Goal: Transaction & Acquisition: Purchase product/service

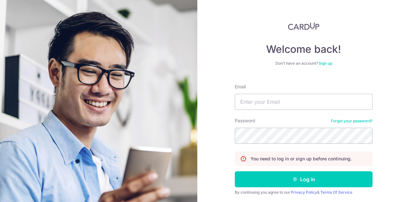
type input "[PERSON_NAME][EMAIL_ADDRESS][DOMAIN_NAME]"
click at [299, 183] on button "Log in" at bounding box center [304, 179] width 138 height 16
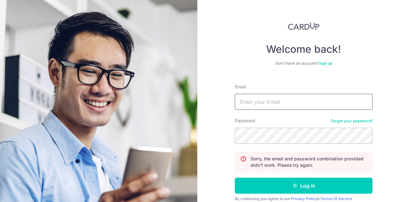
click at [276, 105] on input "Email" at bounding box center [304, 102] width 138 height 16
type input "[PERSON_NAME][EMAIL_ADDRESS][DOMAIN_NAME]"
click at [235, 178] on button "Log in" at bounding box center [304, 186] width 138 height 16
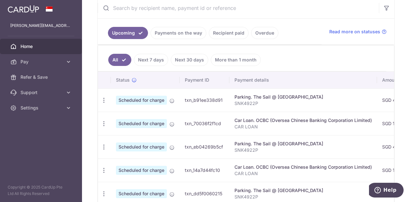
scroll to position [128, 0]
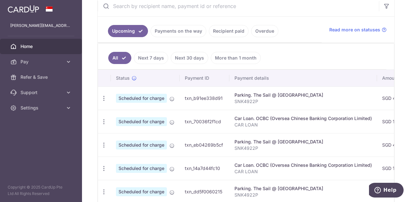
click at [225, 31] on link "Recipient paid" at bounding box center [229, 31] width 40 height 12
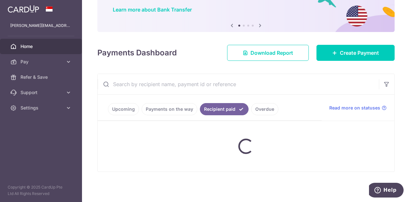
scroll to position [42, 0]
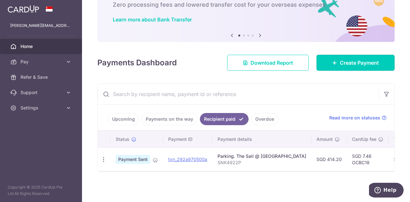
click at [345, 63] on span "Create Payment" at bounding box center [359, 63] width 39 height 8
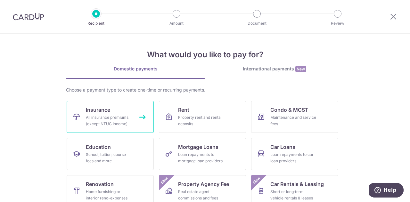
click at [91, 113] on span "Insurance" at bounding box center [98, 110] width 24 height 8
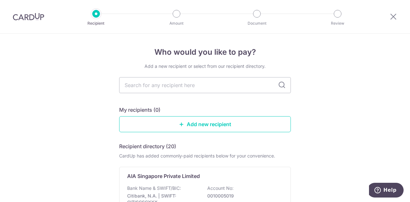
click at [206, 87] on input "text" at bounding box center [205, 85] width 172 height 16
click at [180, 85] on input "text" at bounding box center [205, 85] width 172 height 16
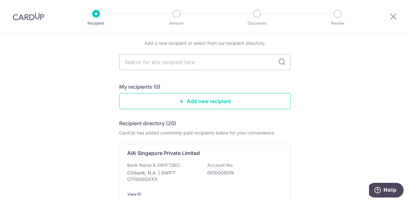
scroll to position [32, 0]
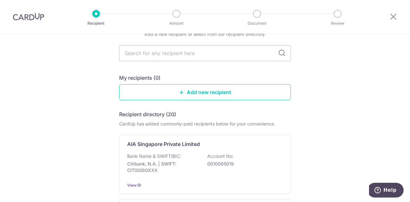
click at [282, 57] on icon at bounding box center [282, 53] width 8 height 8
click at [281, 54] on icon at bounding box center [282, 53] width 8 height 8
click at [177, 53] on input "text" at bounding box center [205, 53] width 172 height 16
type input "singlife"
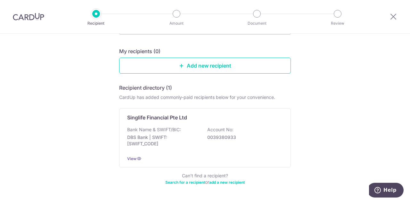
scroll to position [79, 0]
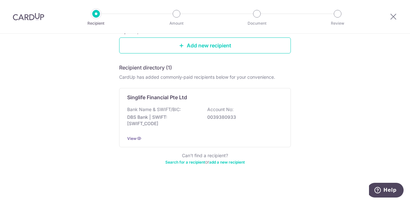
click at [148, 107] on p "Bank Name & SWIFT/BIC:" at bounding box center [154, 109] width 54 height 6
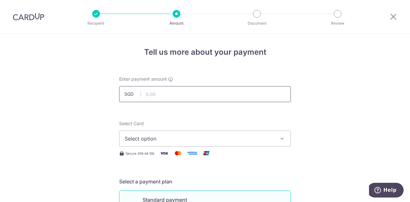
click at [150, 92] on input "text" at bounding box center [205, 94] width 172 height 16
type input "3,281.55"
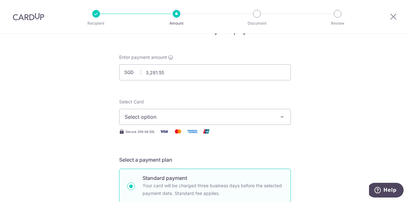
scroll to position [32, 0]
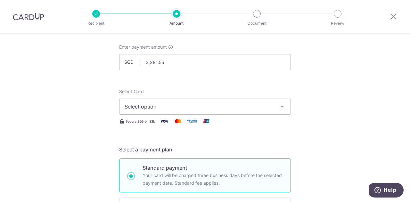
click at [216, 107] on span "Select option" at bounding box center [199, 107] width 149 height 8
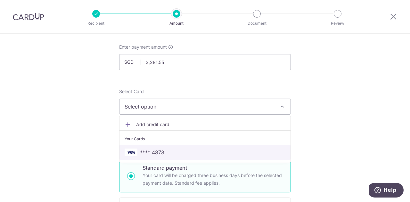
click at [153, 152] on span "**** 4873" at bounding box center [152, 153] width 24 height 8
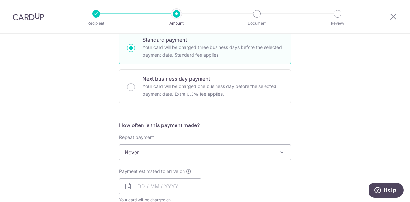
scroll to position [192, 0]
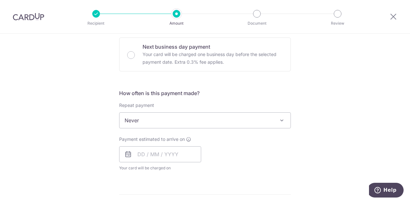
click at [213, 121] on span "Never" at bounding box center [204, 120] width 171 height 15
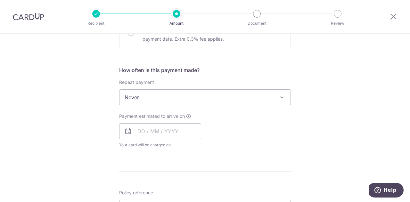
scroll to position [224, 0]
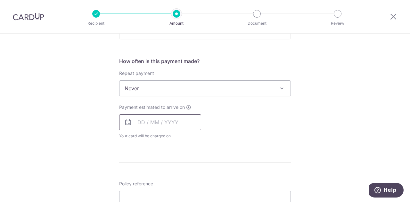
click at [151, 123] on input "text" at bounding box center [160, 122] width 82 height 16
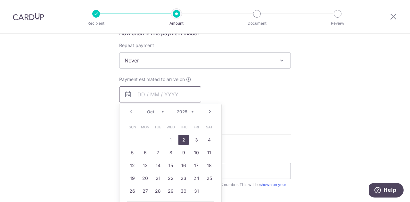
scroll to position [288, 0]
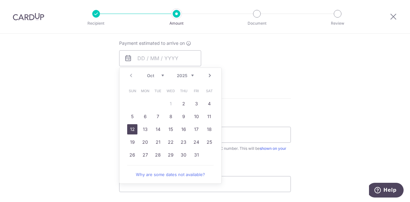
click at [132, 127] on link "12" at bounding box center [132, 129] width 10 height 10
type input "[DATE]"
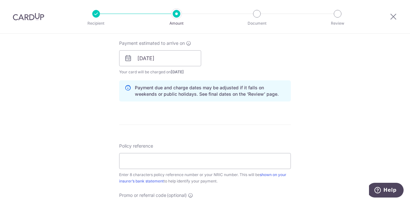
click at [251, 66] on div "Payment estimated to arrive on 12/10/2025 Prev Next Oct Nov Dec 2025 2026 2027 …" at bounding box center [204, 57] width 179 height 35
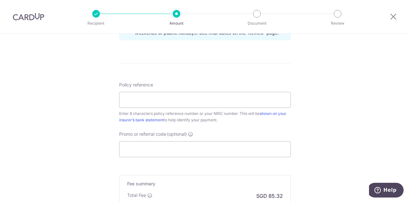
scroll to position [352, 0]
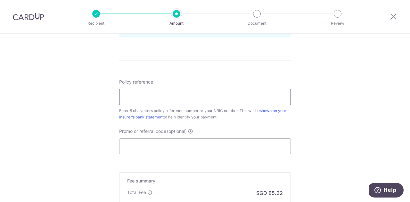
click at [146, 93] on input "Policy reference" at bounding box center [205, 97] width 172 height 16
paste input "06530135"
type input "06530135"
click at [129, 149] on input "Promo or referral code (optional)" at bounding box center [205, 146] width 172 height 16
paste input "OCBC195"
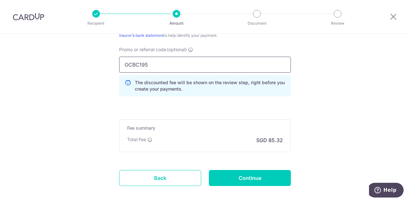
scroll to position [448, 0]
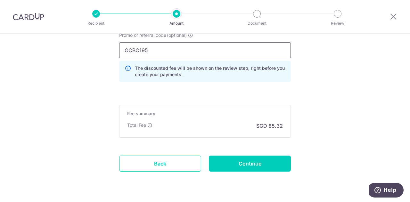
type input "OCBC195"
click at [250, 164] on input "Continue" at bounding box center [250, 164] width 82 height 16
type input "Create Schedule"
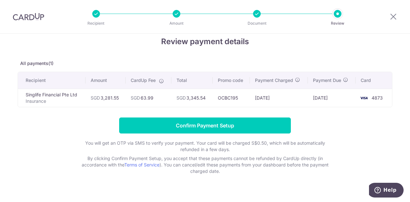
scroll to position [20, 0]
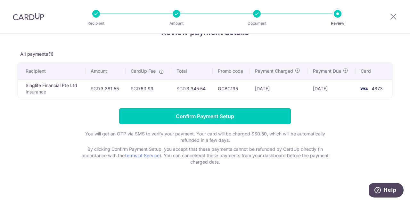
click at [191, 117] on input "Confirm Payment Setup" at bounding box center [205, 116] width 172 height 16
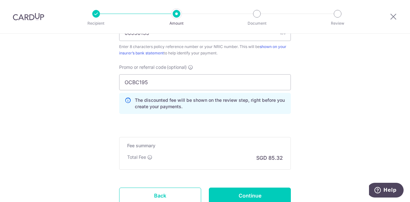
scroll to position [464, 0]
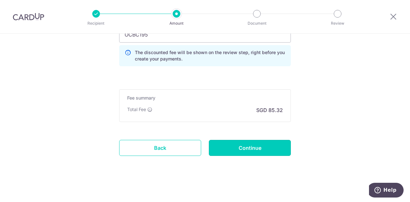
click at [263, 150] on input "Continue" at bounding box center [250, 148] width 82 height 16
type input "Update Schedule"
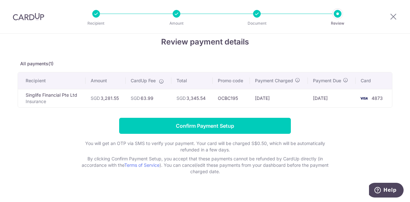
scroll to position [20, 0]
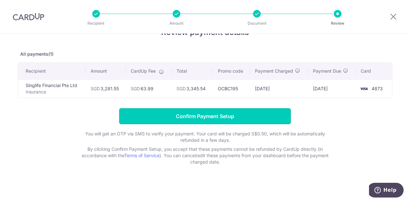
click at [245, 116] on input "Confirm Payment Setup" at bounding box center [205, 116] width 172 height 16
